Goal: Navigation & Orientation: Find specific page/section

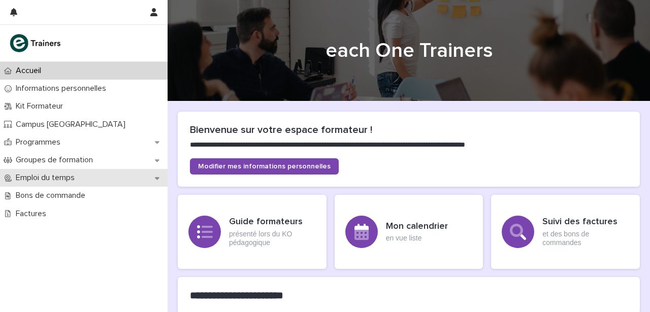
click at [64, 178] on p "Emploi du temps" at bounding box center [47, 178] width 71 height 10
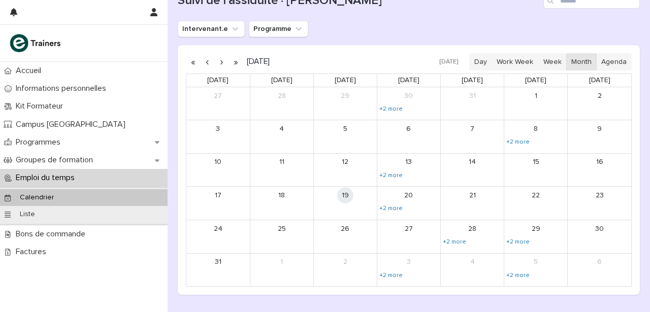
scroll to position [134, 0]
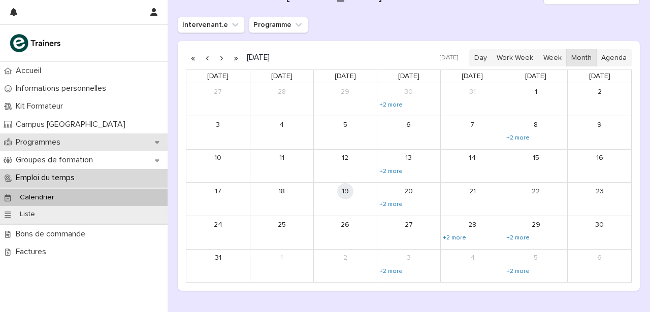
click at [52, 139] on p "Programmes" at bounding box center [40, 143] width 57 height 10
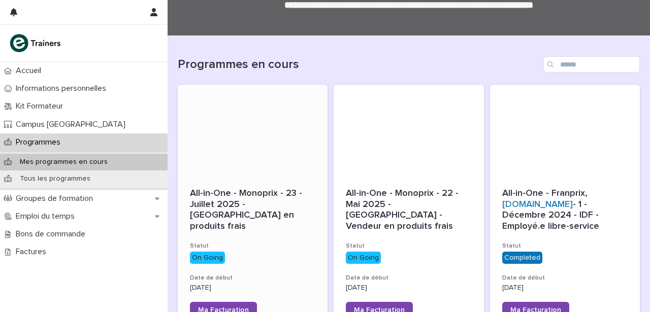
scroll to position [132, 0]
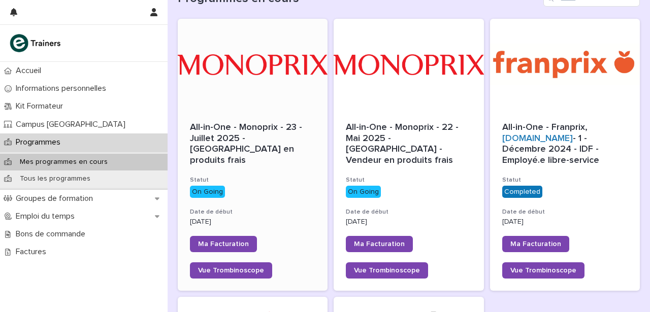
click at [266, 208] on h3 "Date de début" at bounding box center [252, 212] width 125 height 8
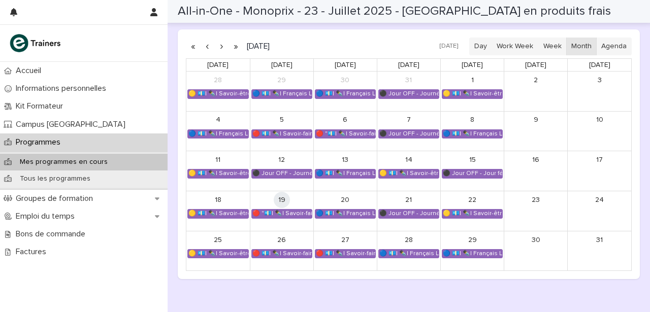
scroll to position [727, 0]
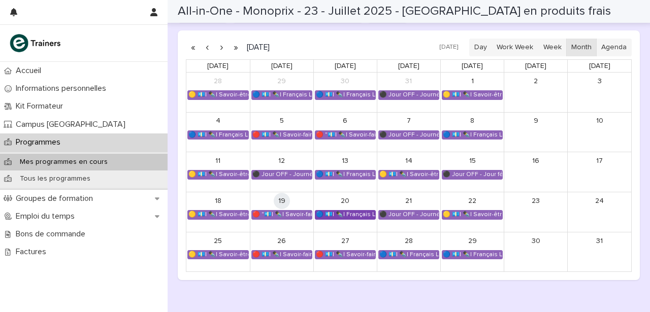
click at [356, 211] on div "🔵 💶| ✒️| Français Langue Professionnel - Conseiller et vendre des produits frais" at bounding box center [345, 215] width 60 height 8
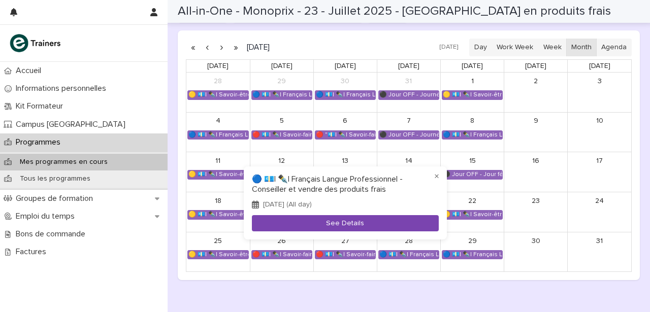
click at [347, 220] on button "See Details" at bounding box center [345, 223] width 187 height 17
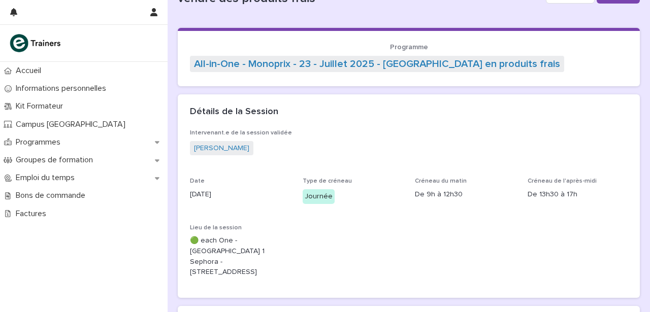
scroll to position [47, 0]
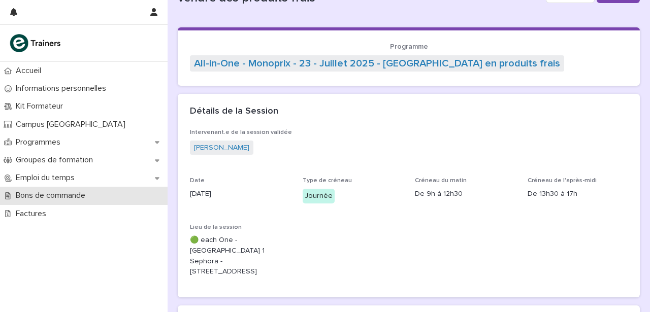
click at [40, 197] on p "Bons de commande" at bounding box center [53, 196] width 82 height 10
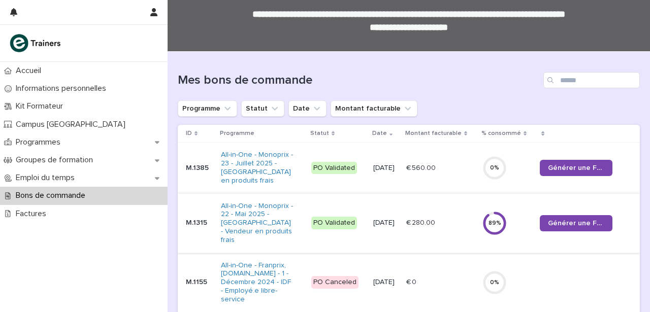
scroll to position [52, 0]
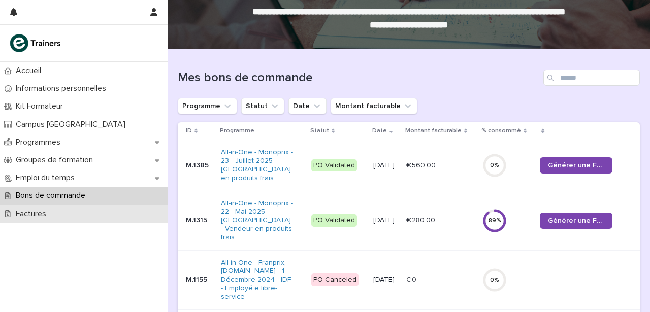
click at [39, 214] on p "Factures" at bounding box center [33, 214] width 43 height 10
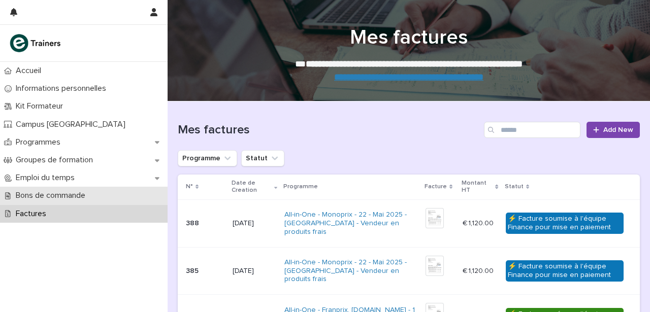
click at [37, 192] on p "Bons de commande" at bounding box center [53, 196] width 82 height 10
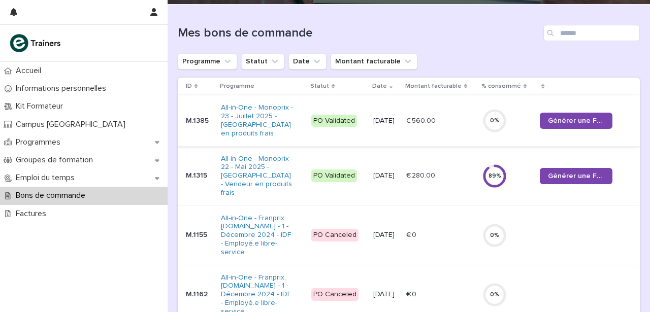
scroll to position [99, 0]
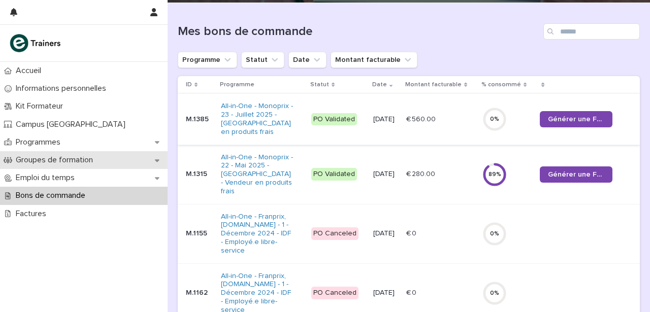
click at [37, 159] on p "Groupes de formation" at bounding box center [56, 160] width 89 height 10
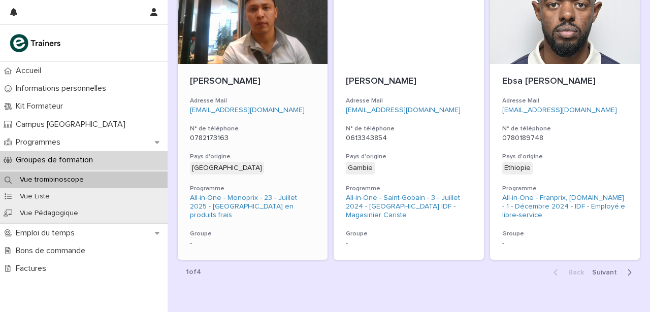
scroll to position [2325, 0]
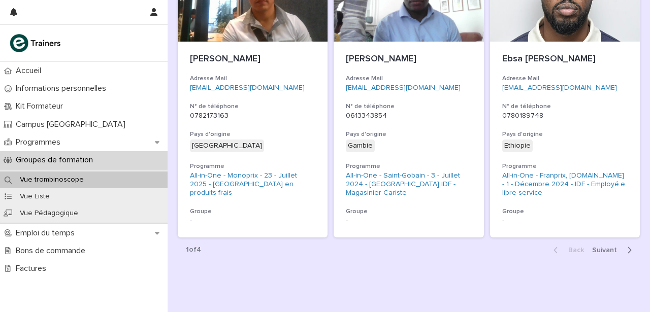
click at [609, 247] on span "Next" at bounding box center [607, 250] width 31 height 7
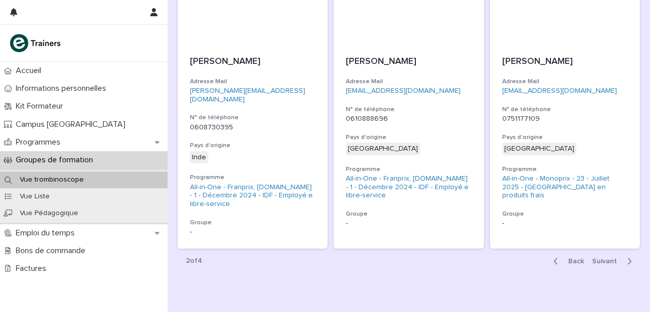
scroll to position [2325, 0]
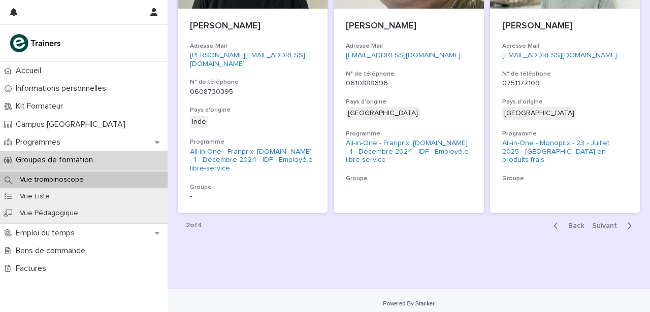
click at [600, 222] on span "Next" at bounding box center [607, 225] width 31 height 7
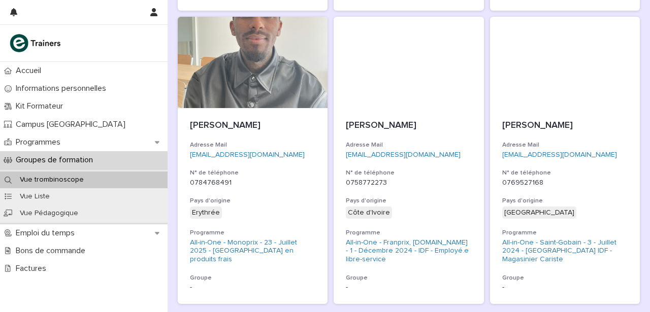
scroll to position [2314, 0]
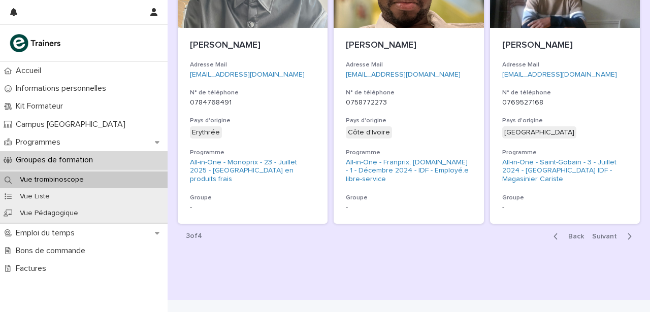
click at [612, 233] on span "Next" at bounding box center [607, 236] width 31 height 7
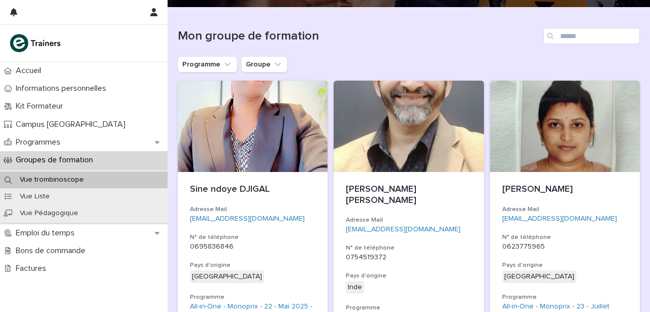
scroll to position [92, 0]
